Goal: Information Seeking & Learning: Check status

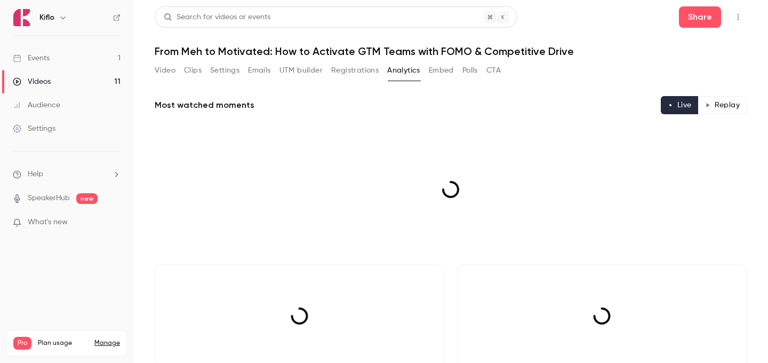
click at [69, 63] on link "Events 1" at bounding box center [66, 57] width 133 height 23
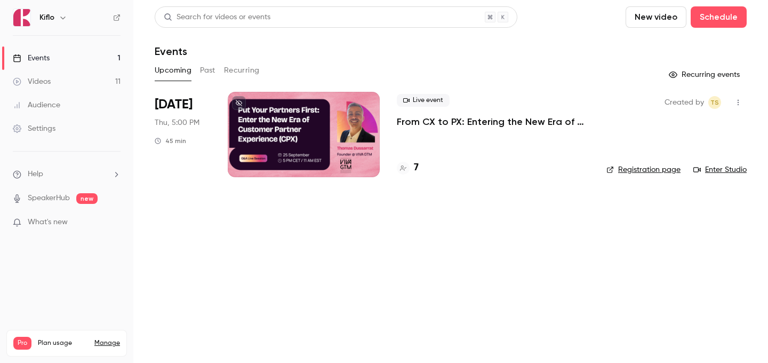
click at [73, 76] on link "Videos 11" at bounding box center [66, 81] width 133 height 23
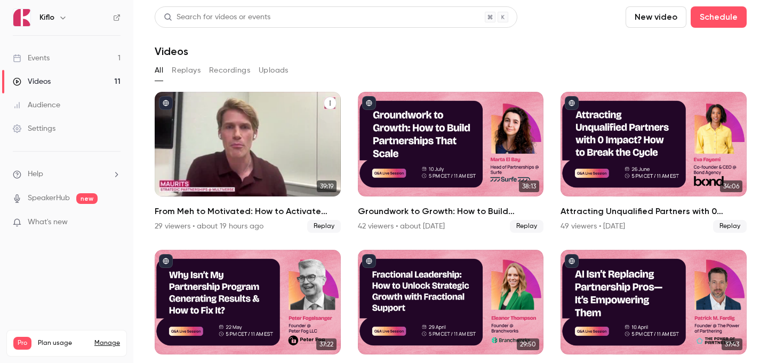
click at [258, 133] on div "From Meh to Motivated: How to Activate GTM Teams with FOMO & Competitive Drive" at bounding box center [248, 144] width 186 height 105
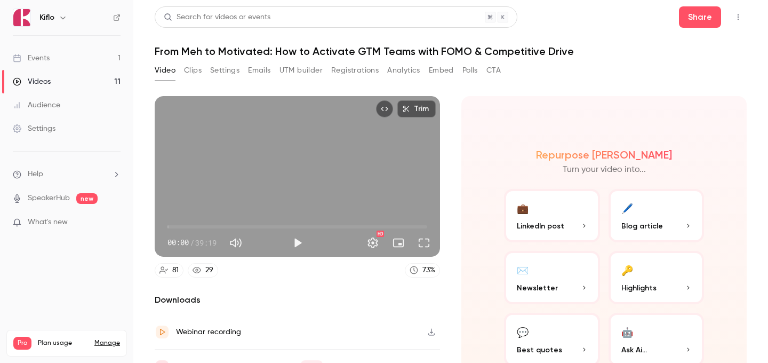
click at [371, 70] on button "Registrations" at bounding box center [354, 70] width 47 height 17
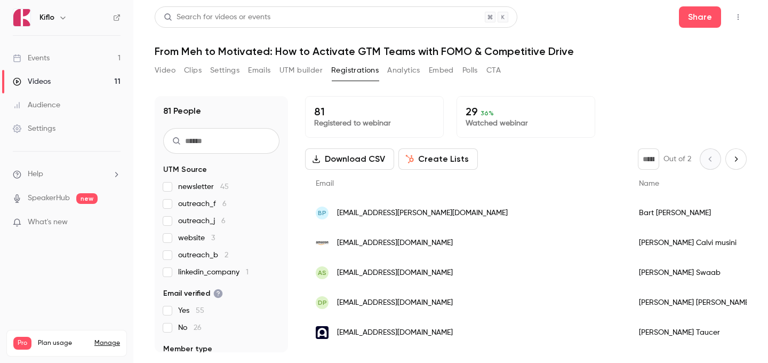
click at [413, 73] on button "Analytics" at bounding box center [403, 70] width 33 height 17
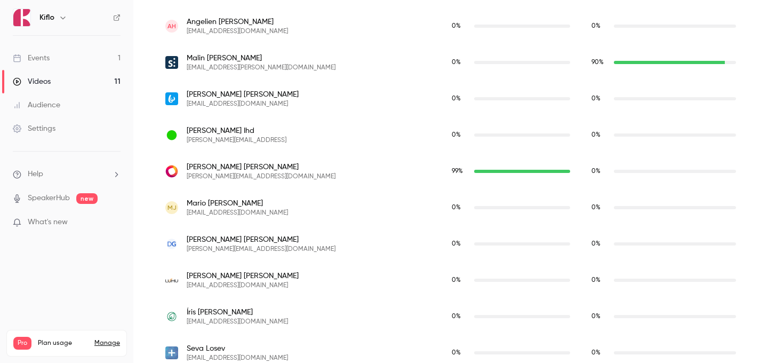
scroll to position [1612, 0]
